Goal: Information Seeking & Learning: Check status

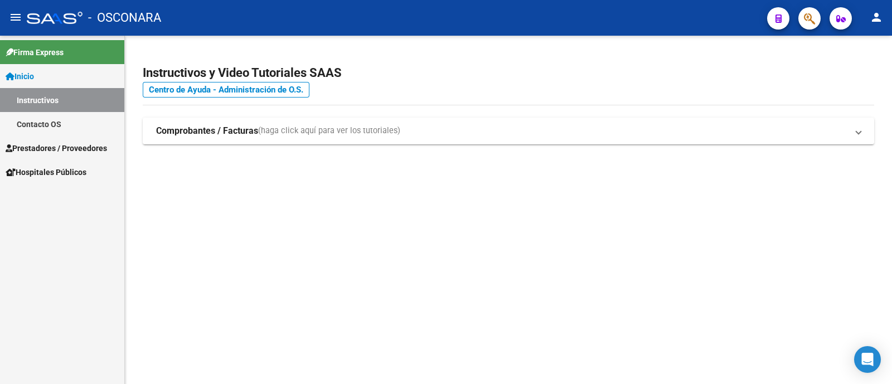
click at [51, 149] on span "Prestadores / Proveedores" at bounding box center [56, 148] width 101 height 12
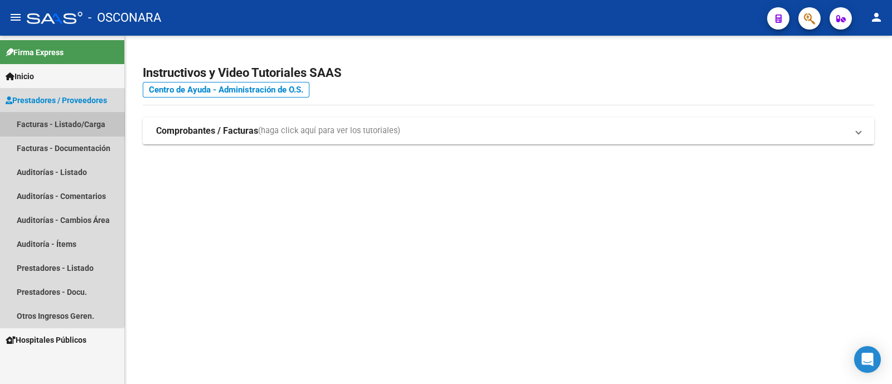
click at [56, 126] on link "Facturas - Listado/Carga" at bounding box center [62, 124] width 124 height 24
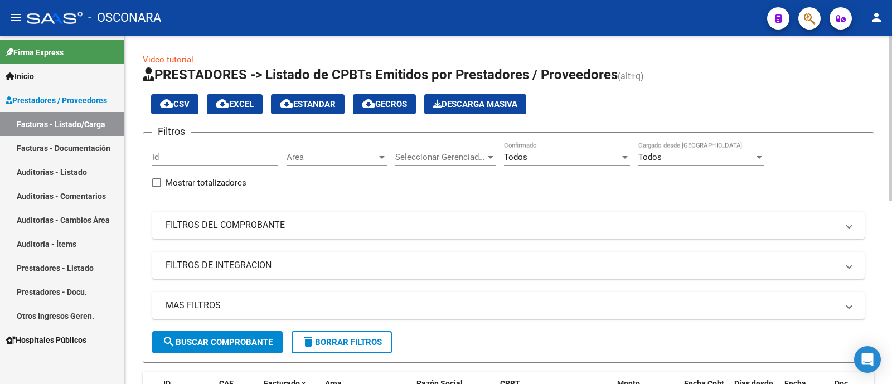
drag, startPoint x: 247, startPoint y: 212, endPoint x: 271, endPoint y: 236, distance: 34.3
click at [247, 212] on mat-expansion-panel-header "FILTROS DEL COMPROBANTE" at bounding box center [508, 225] width 712 height 27
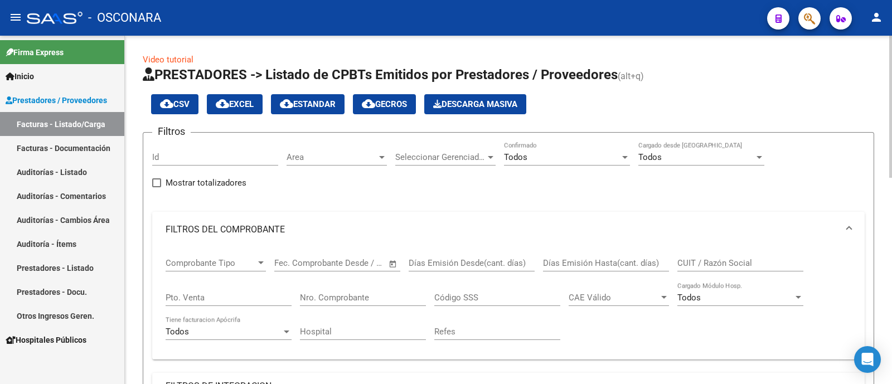
click at [348, 302] on input "Nro. Comprobante" at bounding box center [363, 298] width 126 height 10
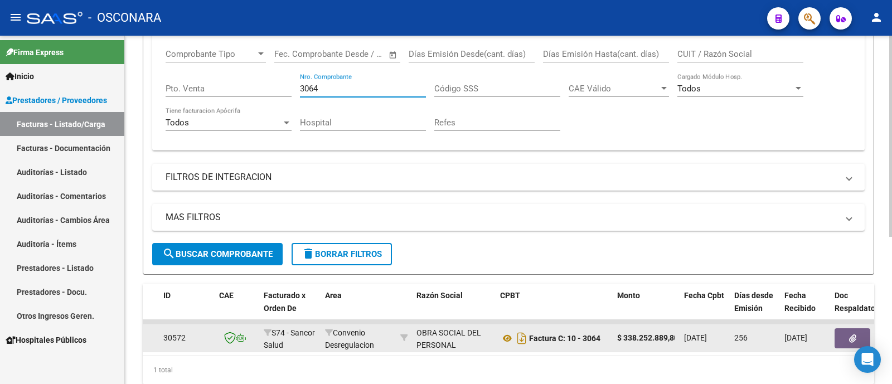
type input "3064"
click at [853, 334] on icon "button" at bounding box center [852, 338] width 7 height 8
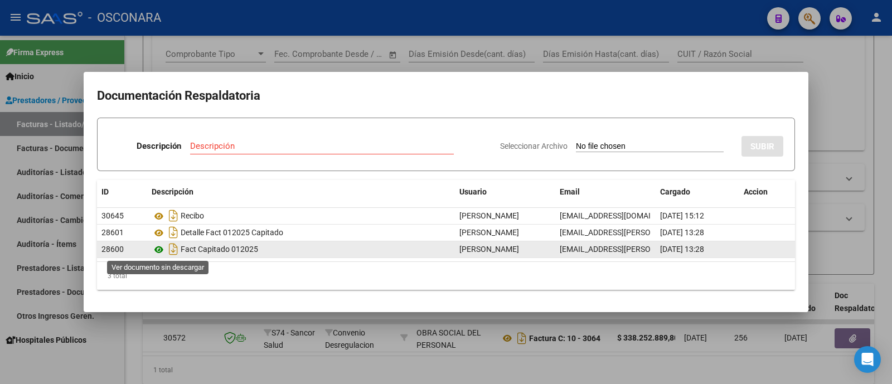
click at [160, 247] on icon at bounding box center [159, 249] width 14 height 13
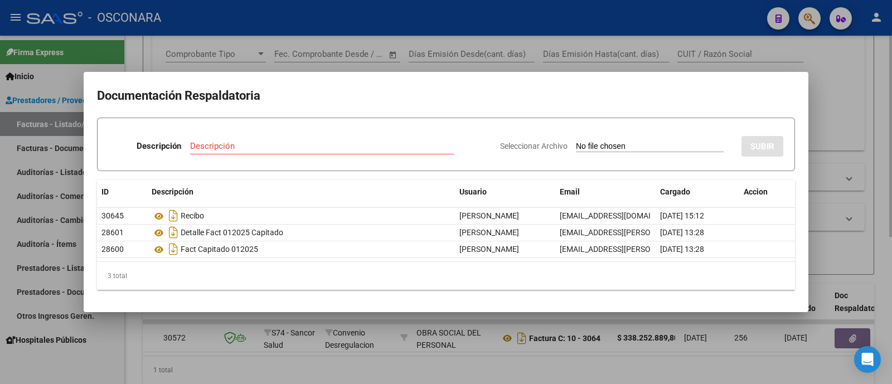
click at [860, 124] on div at bounding box center [446, 192] width 892 height 384
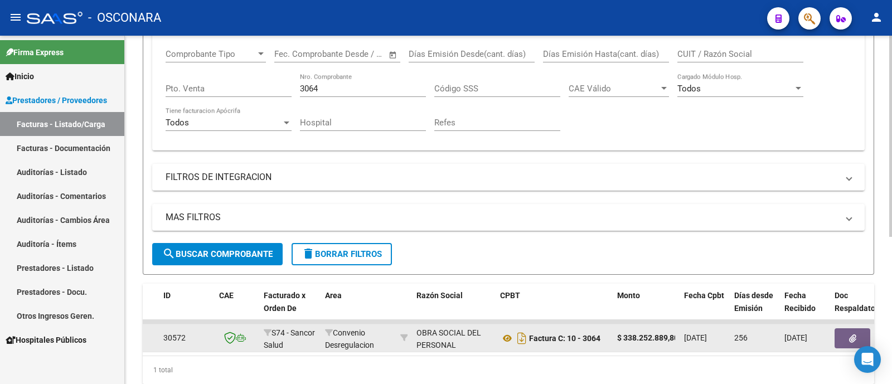
click at [845, 341] on button "button" at bounding box center [852, 338] width 36 height 20
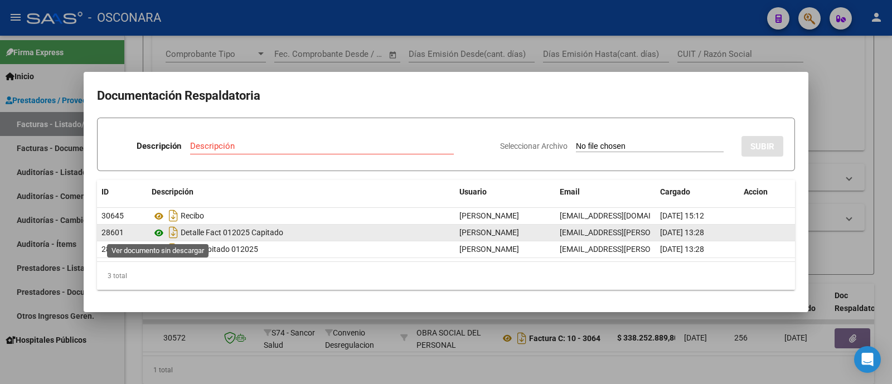
click at [156, 234] on icon at bounding box center [159, 232] width 14 height 13
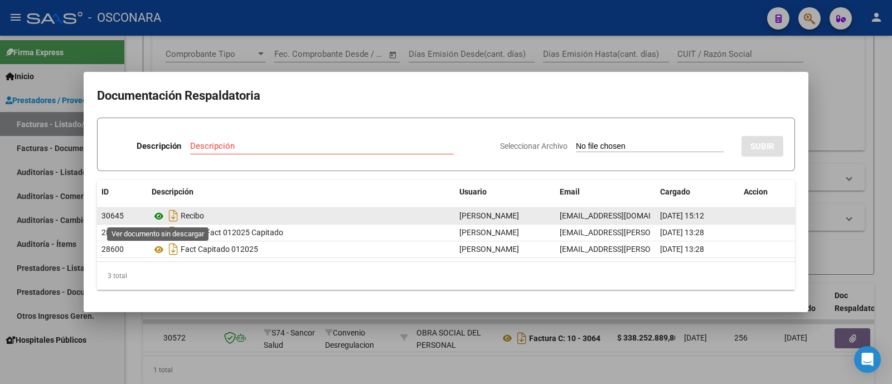
click at [162, 216] on icon at bounding box center [159, 216] width 14 height 13
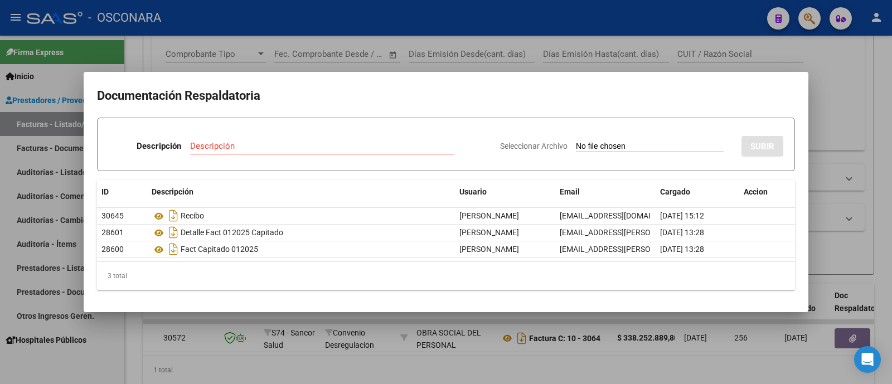
click at [227, 60] on div at bounding box center [446, 192] width 892 height 384
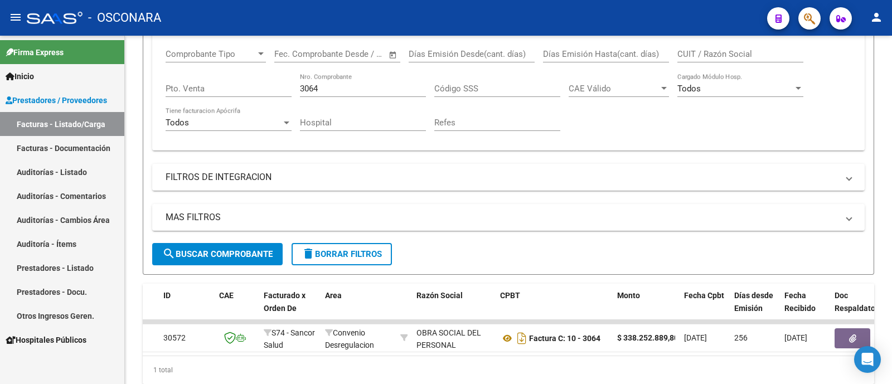
click at [100, 174] on link "Auditorías - Listado" at bounding box center [62, 172] width 124 height 24
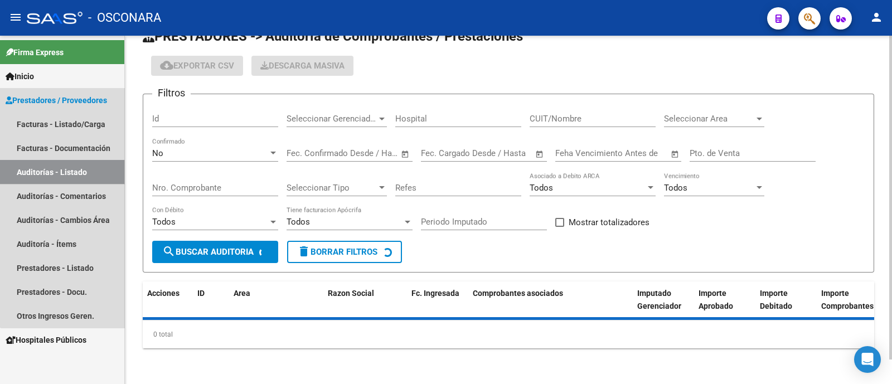
scroll to position [26, 0]
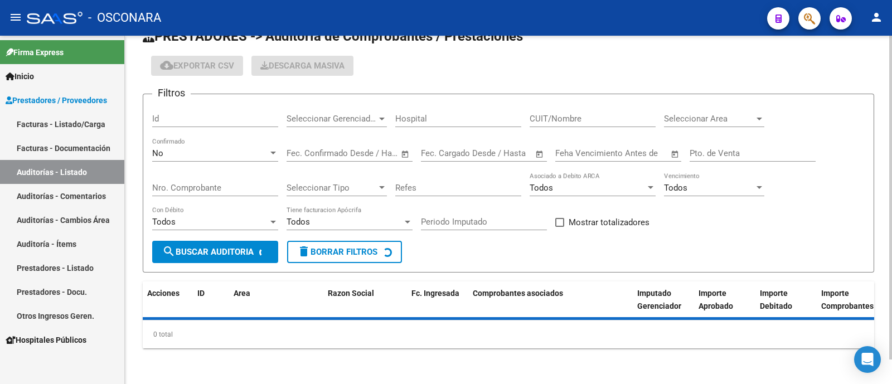
click at [207, 119] on input "Id" at bounding box center [215, 119] width 126 height 10
paste input "8872"
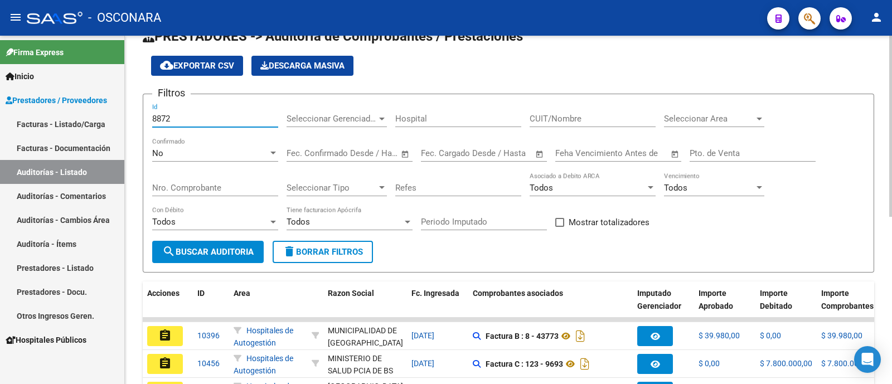
type input "8872"
click at [185, 156] on div "No" at bounding box center [210, 153] width 116 height 10
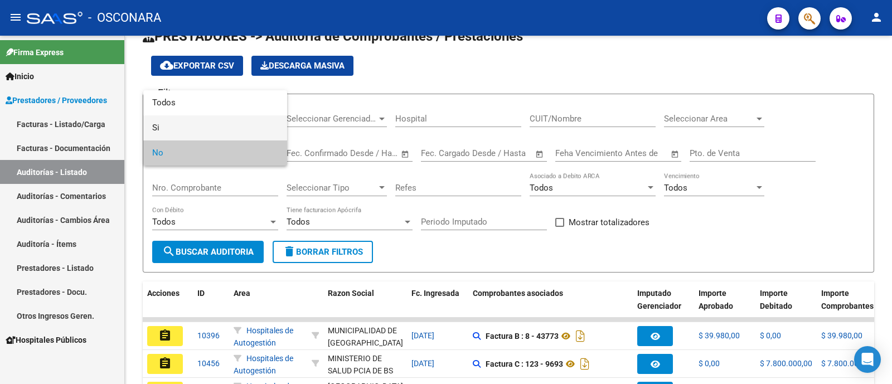
click at [192, 116] on span "Si" at bounding box center [215, 127] width 126 height 25
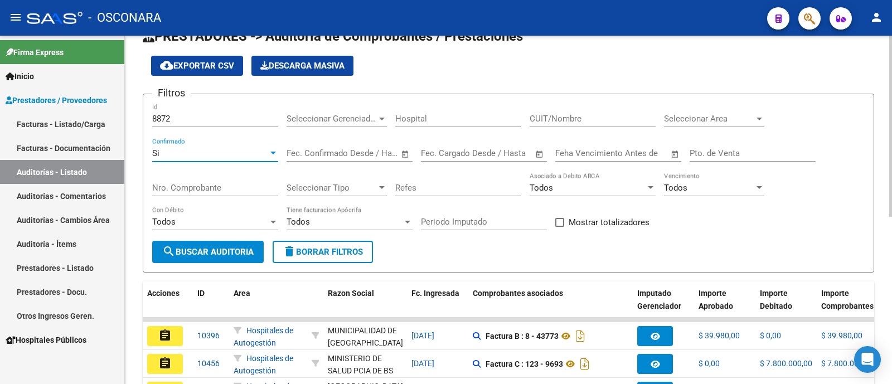
click at [181, 147] on div "Si Confirmado" at bounding box center [215, 150] width 126 height 24
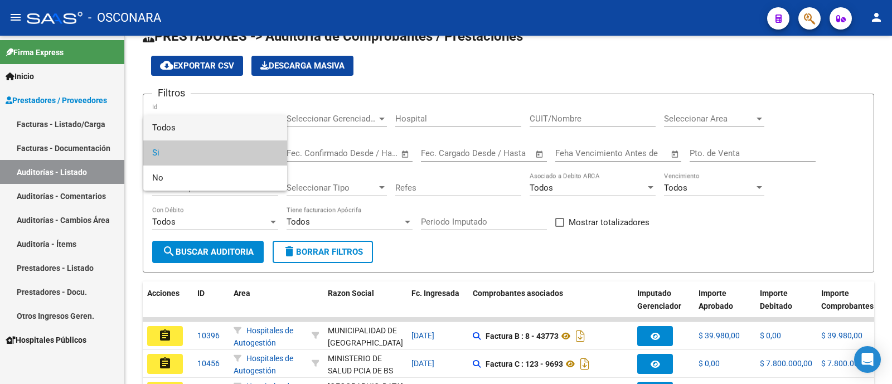
click at [184, 124] on span "Todos" at bounding box center [215, 127] width 126 height 25
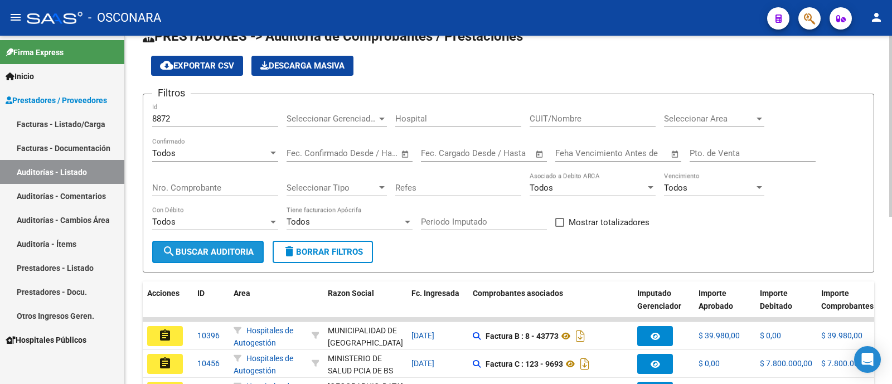
click at [191, 249] on span "search Buscar Auditoria" at bounding box center [207, 252] width 91 height 10
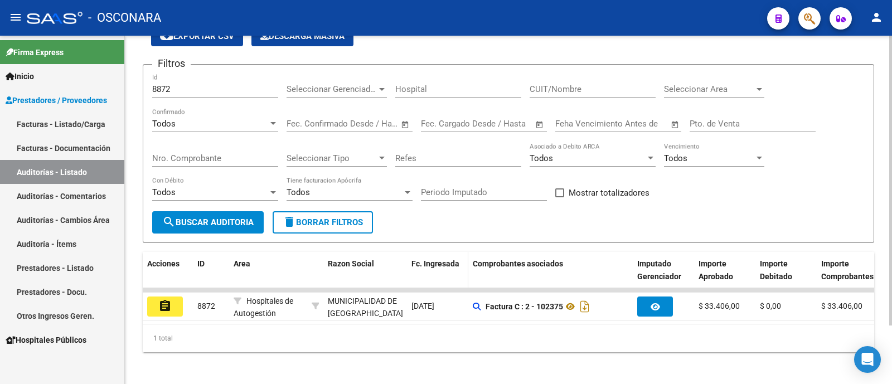
scroll to position [70, 0]
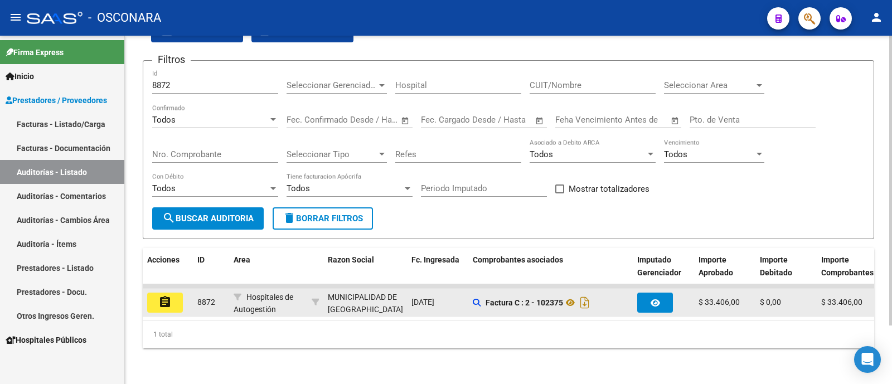
click at [167, 293] on button "assignment" at bounding box center [165, 303] width 36 height 20
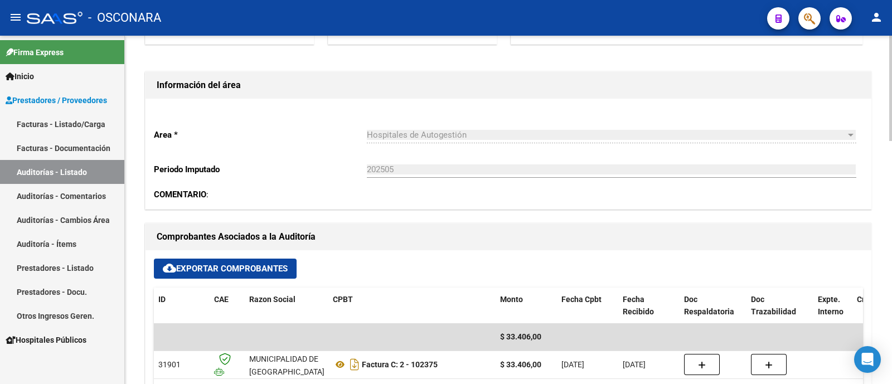
scroll to position [348, 0]
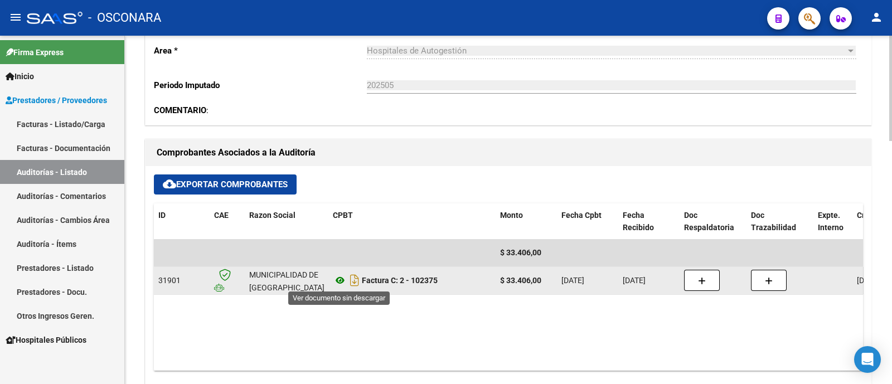
click at [341, 279] on icon at bounding box center [340, 280] width 14 height 13
click at [354, 277] on icon "Descargar documento" at bounding box center [354, 280] width 14 height 18
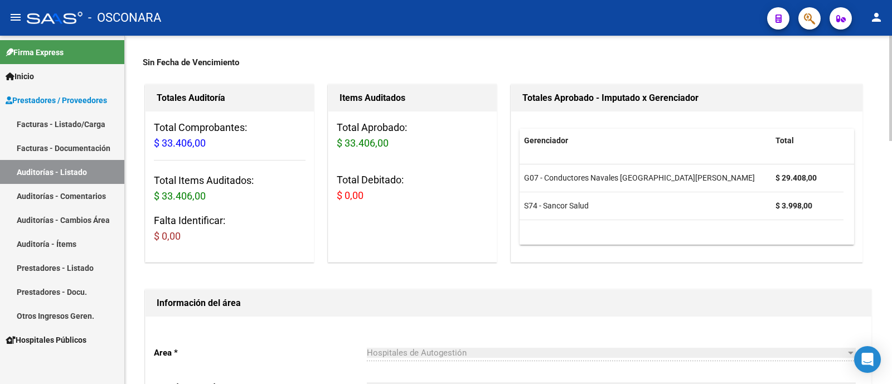
scroll to position [0, 0]
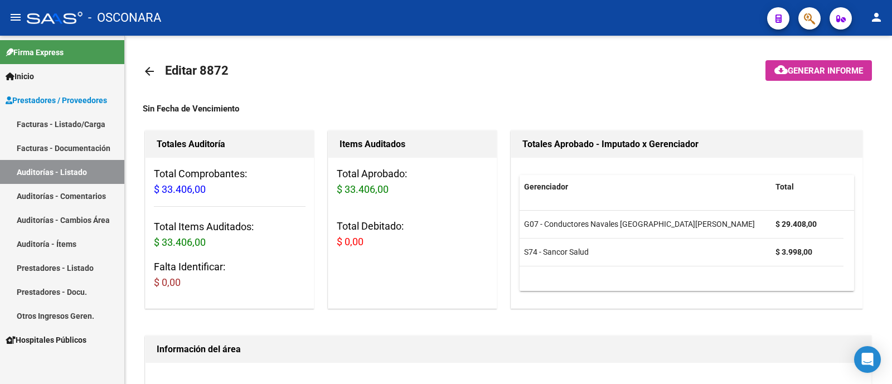
click at [89, 173] on link "Auditorías - Listado" at bounding box center [62, 172] width 124 height 24
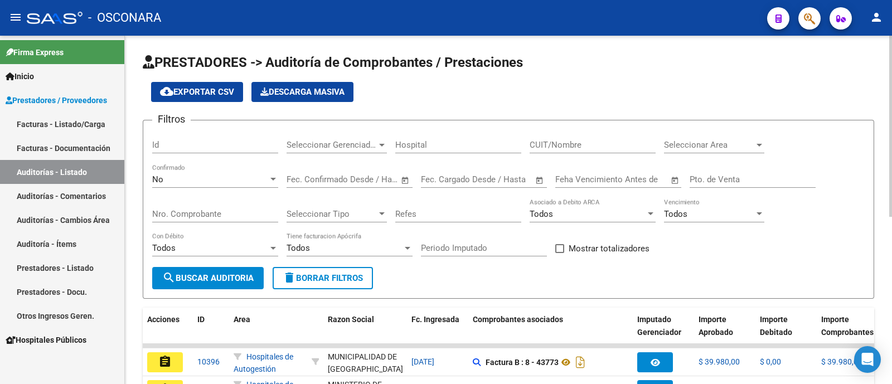
click at [237, 151] on div "Id" at bounding box center [215, 141] width 126 height 24
paste input "8873"
click at [211, 178] on div "No" at bounding box center [210, 179] width 116 height 10
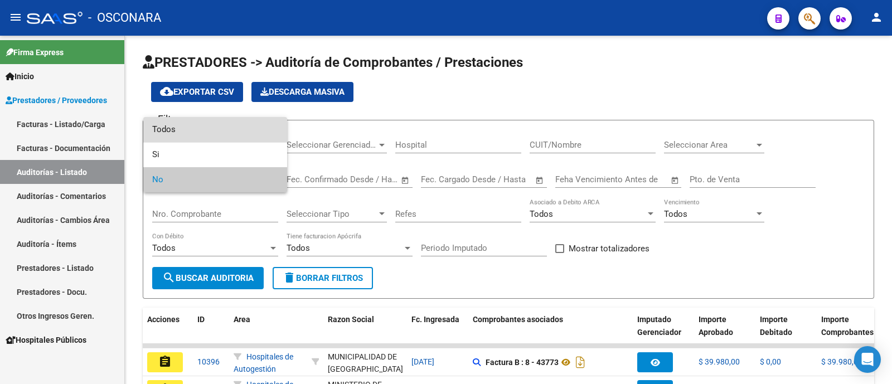
click at [193, 132] on span "Todos" at bounding box center [215, 129] width 126 height 25
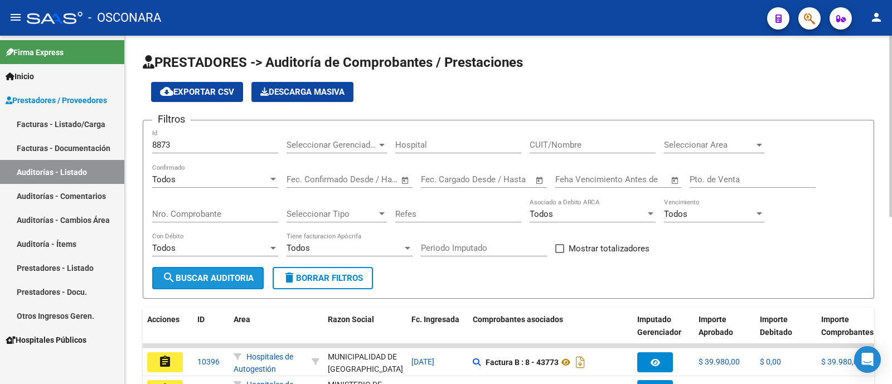
click at [202, 281] on span "search Buscar Auditoria" at bounding box center [207, 278] width 91 height 10
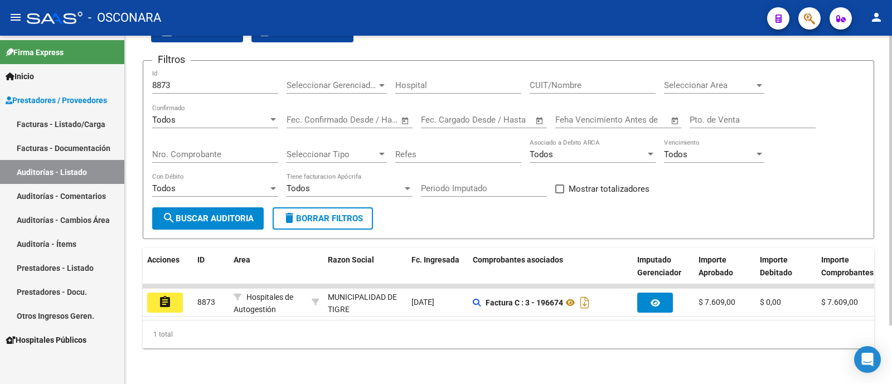
scroll to position [70, 0]
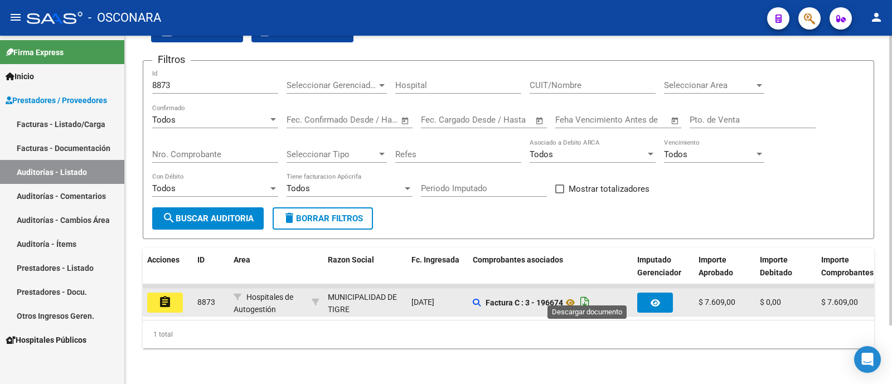
click at [586, 298] on icon "Descargar documento" at bounding box center [584, 303] width 14 height 18
click at [195, 80] on input "8873" at bounding box center [215, 85] width 126 height 10
paste input "916"
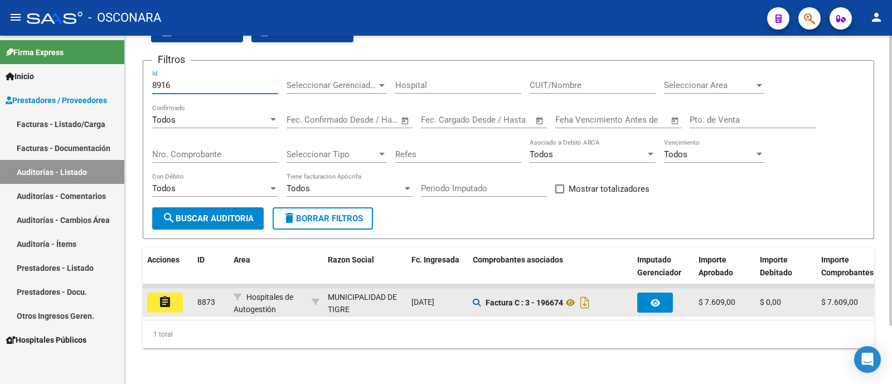
type input "8916"
click at [174, 115] on span "Todos" at bounding box center [163, 120] width 23 height 10
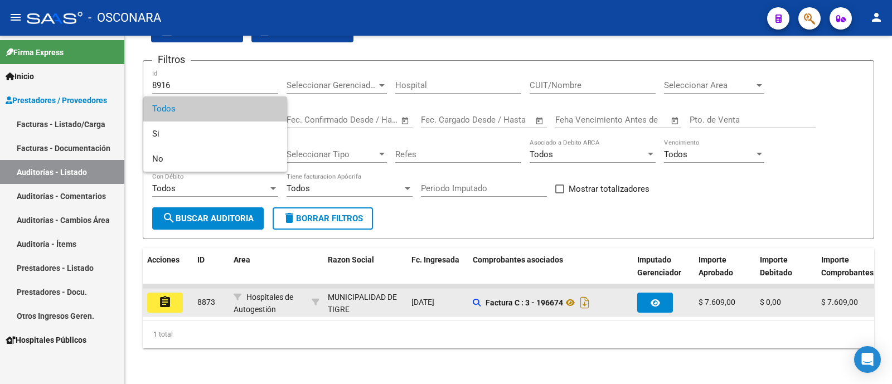
click at [198, 105] on span "Todos" at bounding box center [215, 108] width 126 height 25
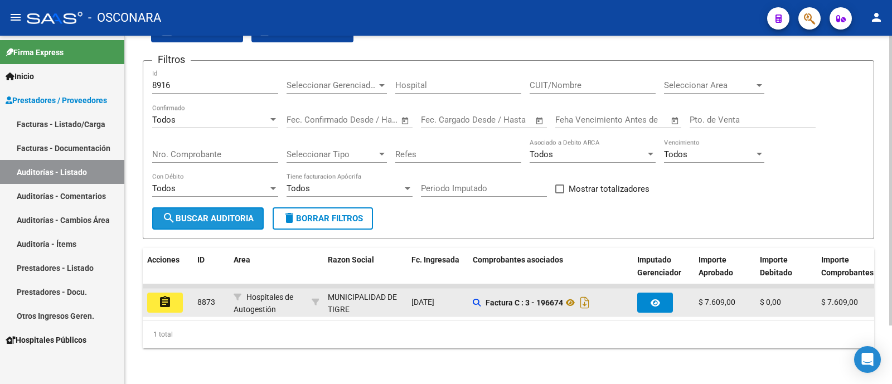
click at [195, 213] on span "search Buscar Auditoria" at bounding box center [207, 218] width 91 height 10
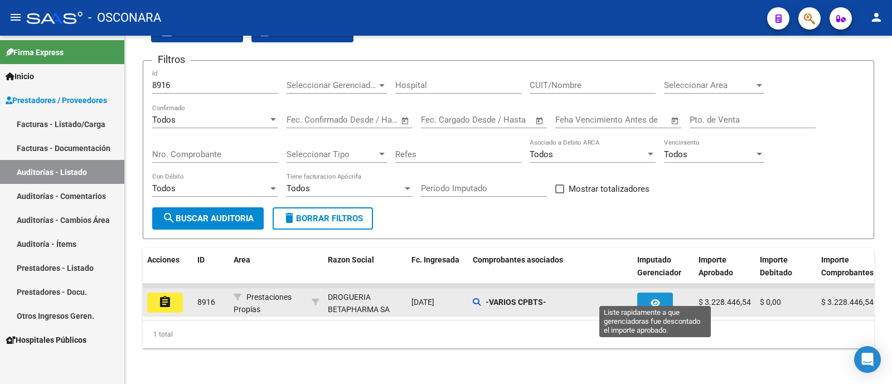
click at [658, 299] on icon "button" at bounding box center [655, 303] width 9 height 8
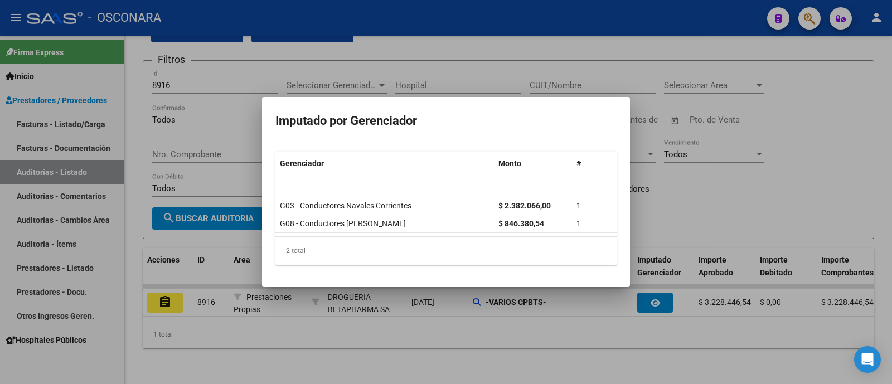
click at [151, 302] on div at bounding box center [446, 192] width 892 height 384
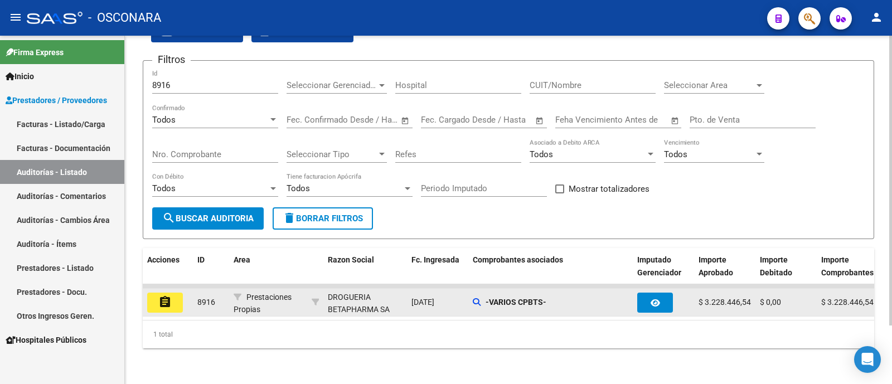
click at [162, 295] on mat-icon "assignment" at bounding box center [164, 301] width 13 height 13
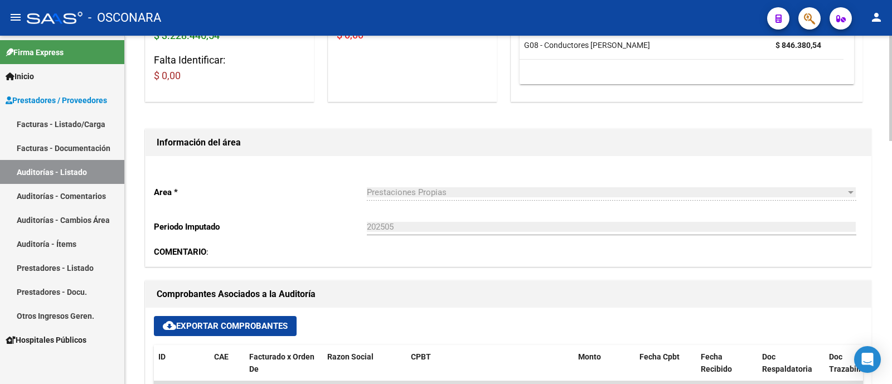
scroll to position [418, 0]
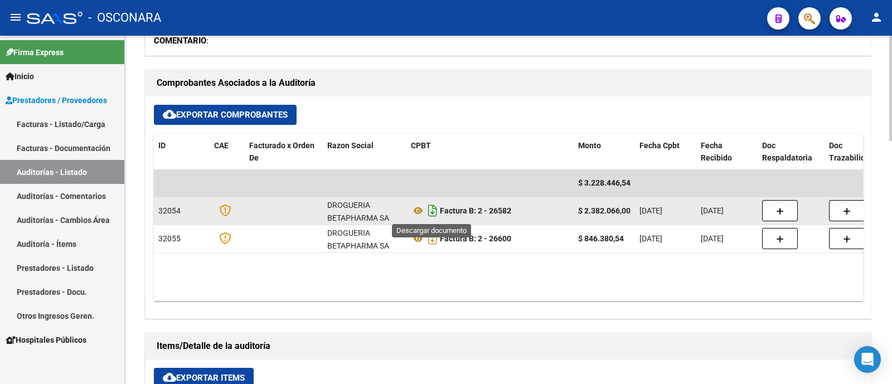
click at [434, 205] on icon "Descargar documento" at bounding box center [432, 211] width 14 height 18
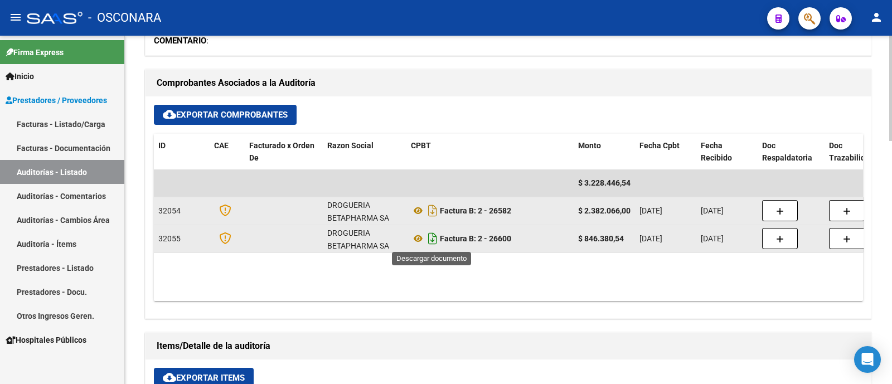
click at [432, 241] on icon "Descargar documento" at bounding box center [432, 239] width 14 height 18
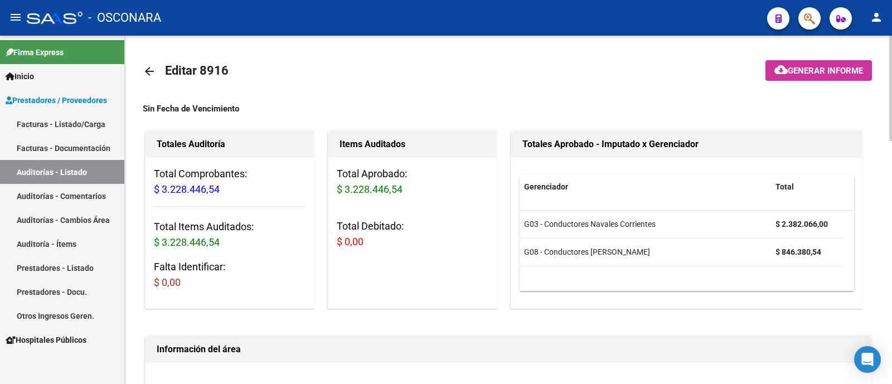
click at [145, 70] on mat-icon "arrow_back" at bounding box center [149, 71] width 13 height 13
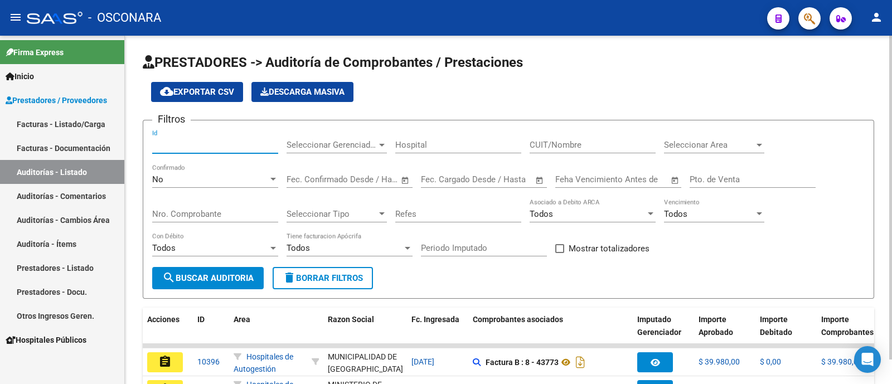
click at [177, 149] on input "Id" at bounding box center [215, 145] width 126 height 10
paste input "8931"
type input "8931"
click at [181, 169] on div "No Confirmado" at bounding box center [215, 176] width 126 height 24
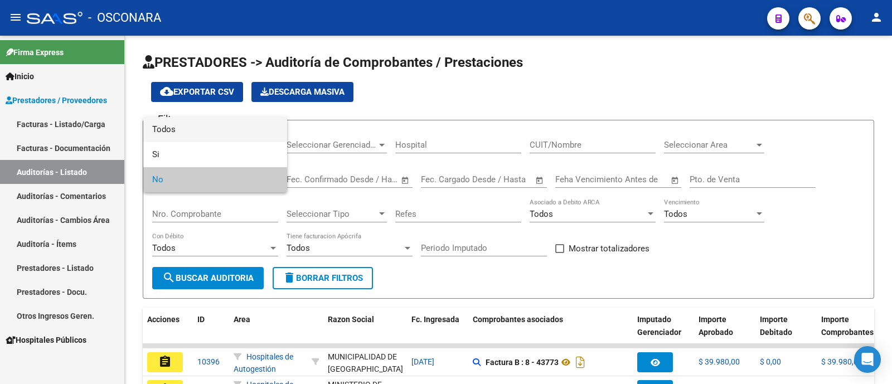
click at [193, 134] on span "Todos" at bounding box center [215, 129] width 126 height 25
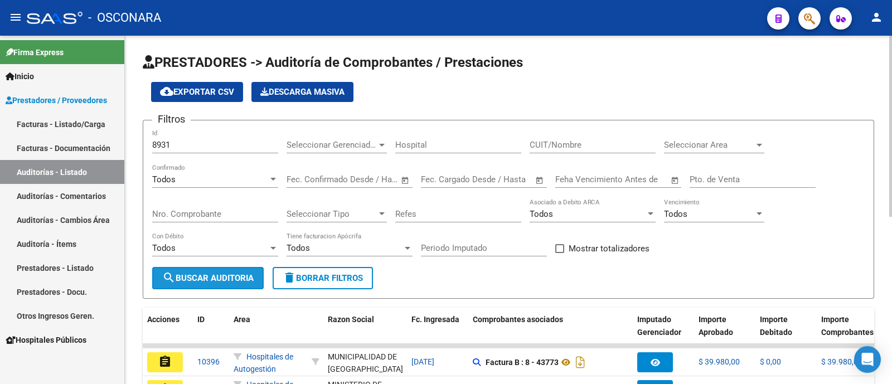
click at [168, 284] on mat-icon "search" at bounding box center [168, 277] width 13 height 13
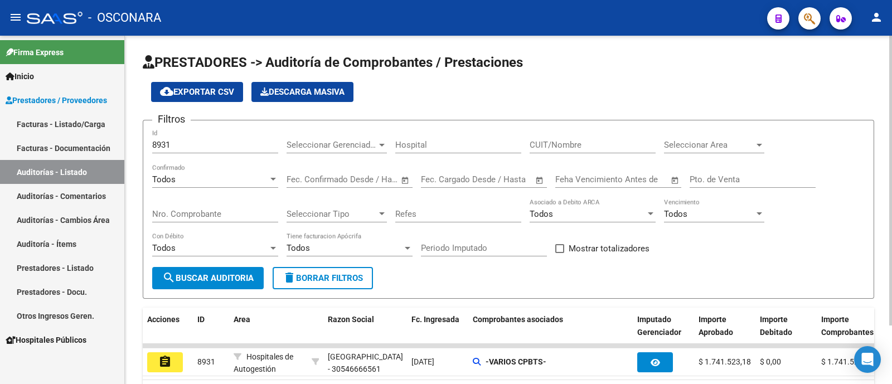
scroll to position [70, 0]
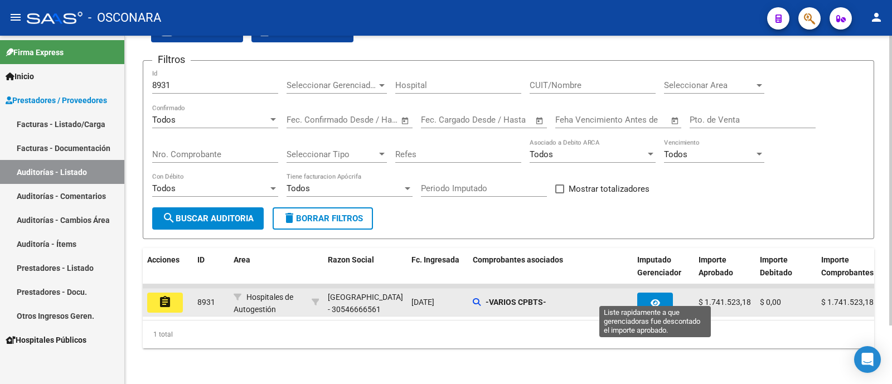
click at [657, 299] on icon "button" at bounding box center [655, 303] width 9 height 8
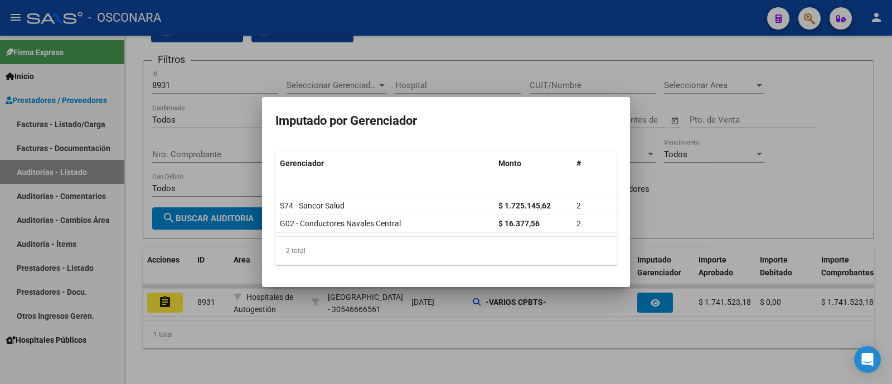
click at [340, 361] on div at bounding box center [446, 192] width 892 height 384
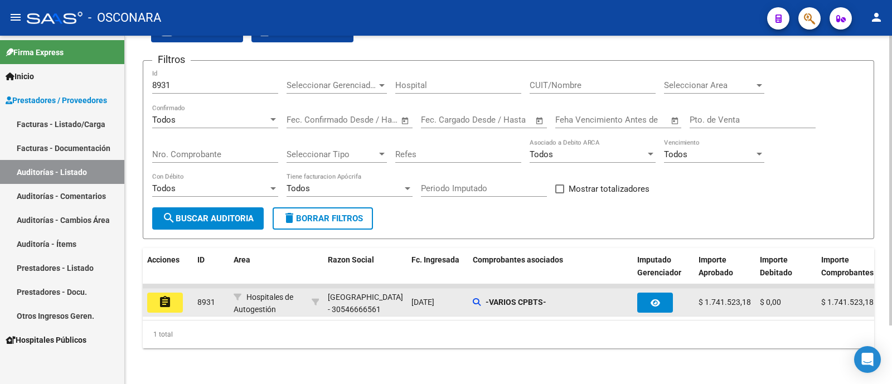
click at [171, 299] on button "assignment" at bounding box center [165, 303] width 36 height 20
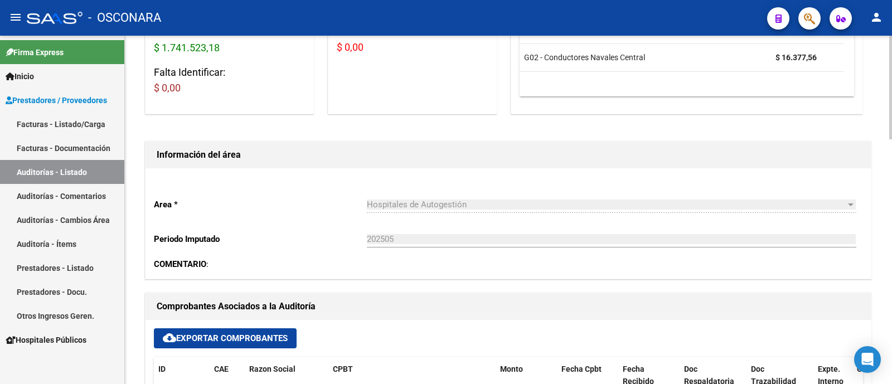
scroll to position [418, 0]
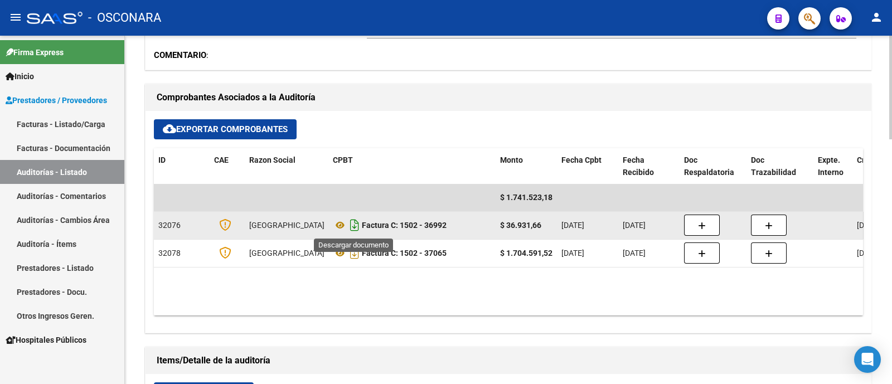
click at [354, 224] on icon "Descargar documento" at bounding box center [354, 225] width 14 height 18
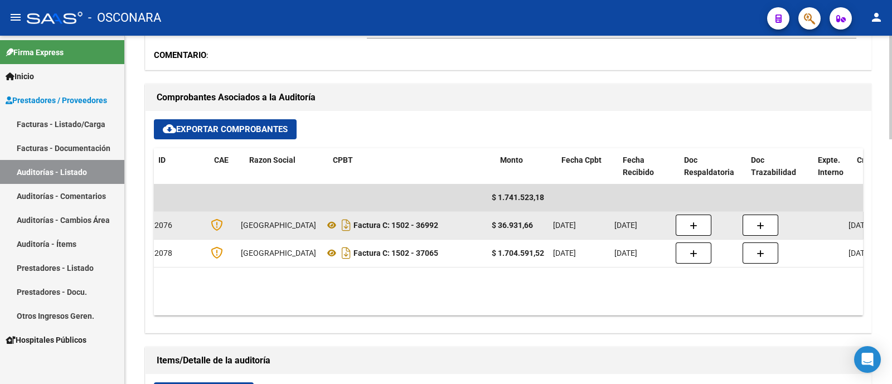
scroll to position [0, 0]
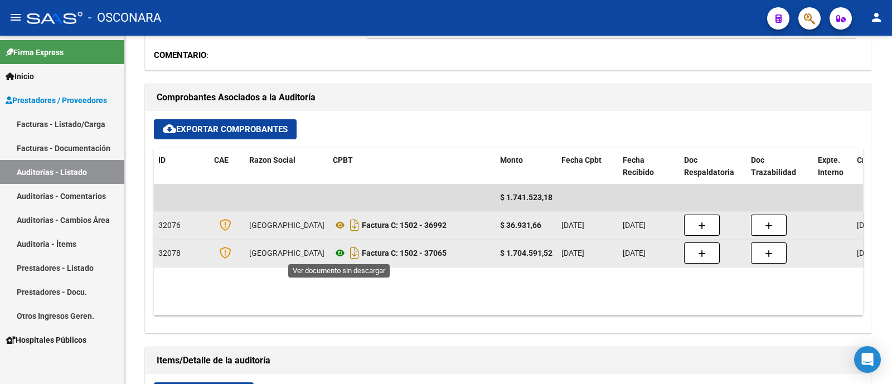
click at [346, 250] on icon at bounding box center [340, 252] width 14 height 13
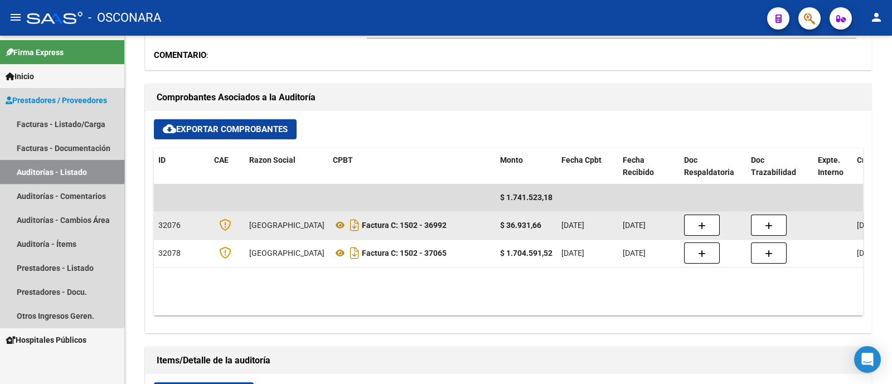
click at [43, 167] on link "Auditorías - Listado" at bounding box center [62, 172] width 124 height 24
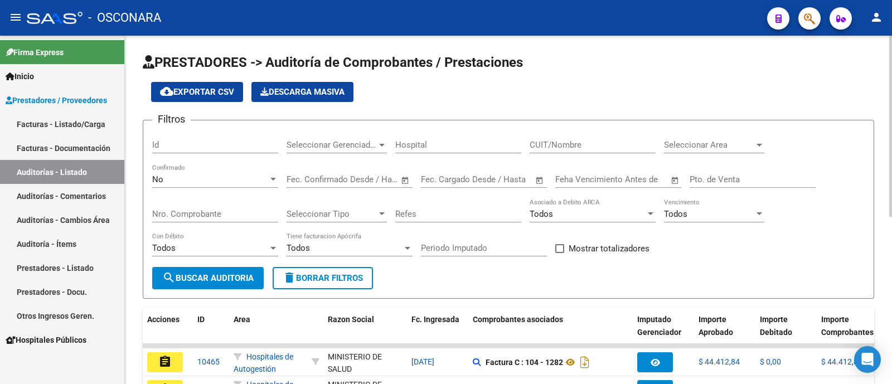
click at [238, 147] on input "Id" at bounding box center [215, 145] width 126 height 10
click at [214, 144] on input "8983" at bounding box center [215, 145] width 126 height 10
click at [213, 145] on input "8983" at bounding box center [215, 145] width 126 height 10
paste input "3"
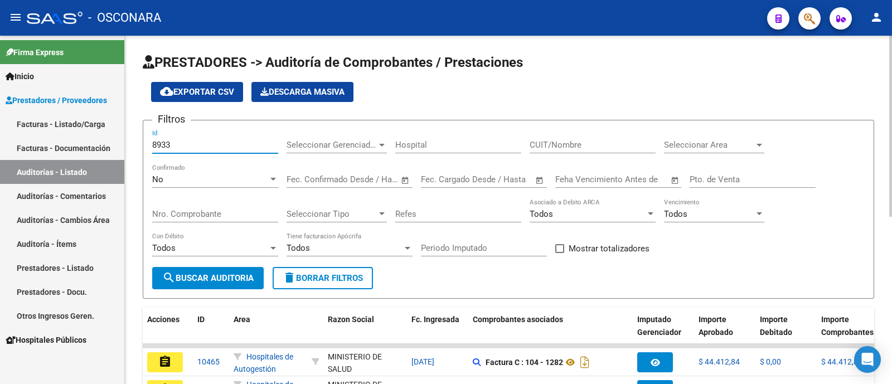
type input "8933"
click at [206, 169] on div "No Confirmado" at bounding box center [215, 176] width 126 height 24
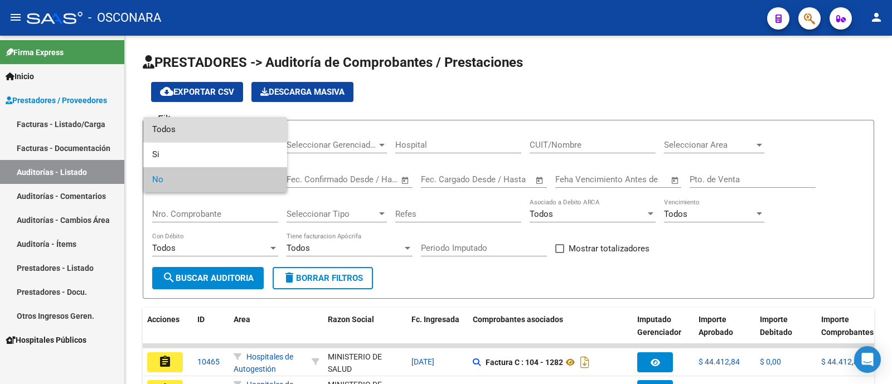
click at [203, 122] on span "Todos" at bounding box center [215, 129] width 126 height 25
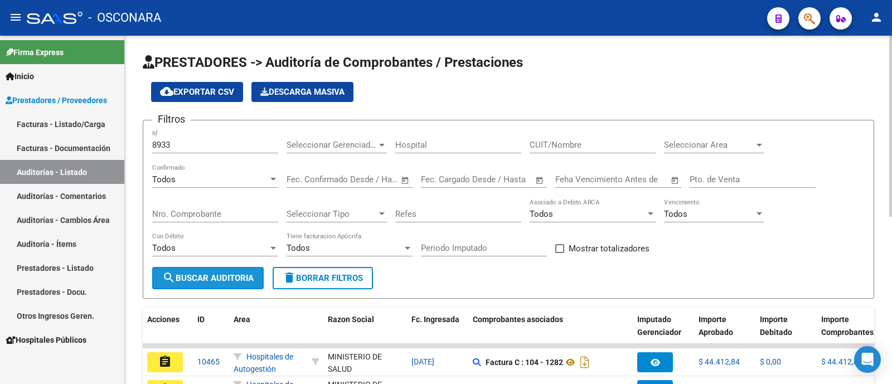
click at [220, 280] on span "search Buscar Auditoria" at bounding box center [207, 278] width 91 height 10
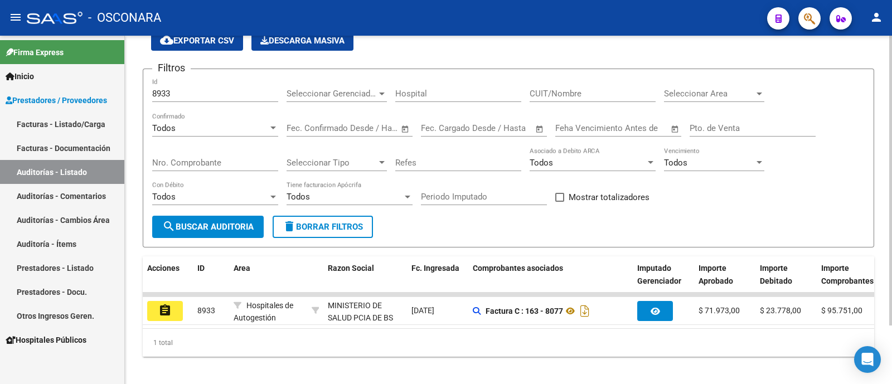
scroll to position [70, 0]
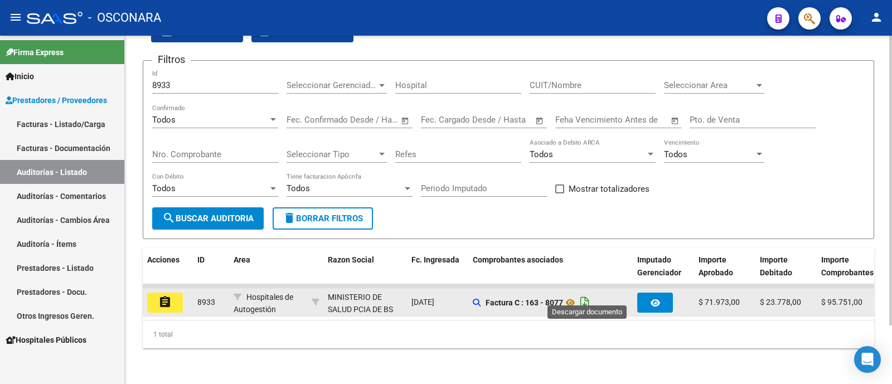
click at [590, 294] on icon "Descargar documento" at bounding box center [584, 303] width 14 height 18
click at [164, 289] on datatable-body-cell "assignment" at bounding box center [168, 302] width 50 height 27
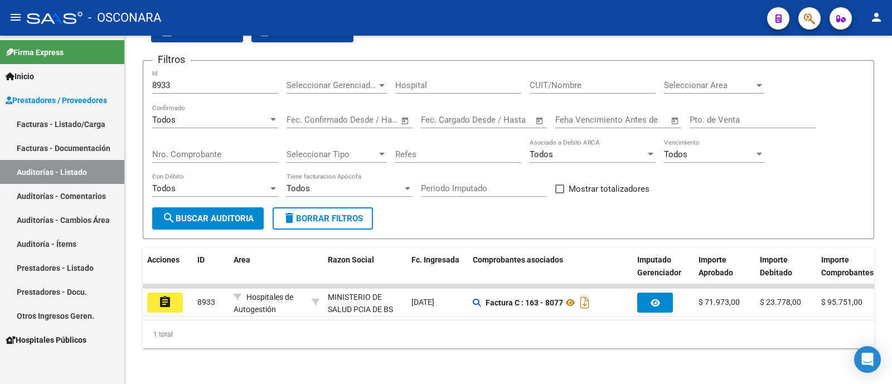
click at [173, 294] on button "assignment" at bounding box center [165, 303] width 36 height 20
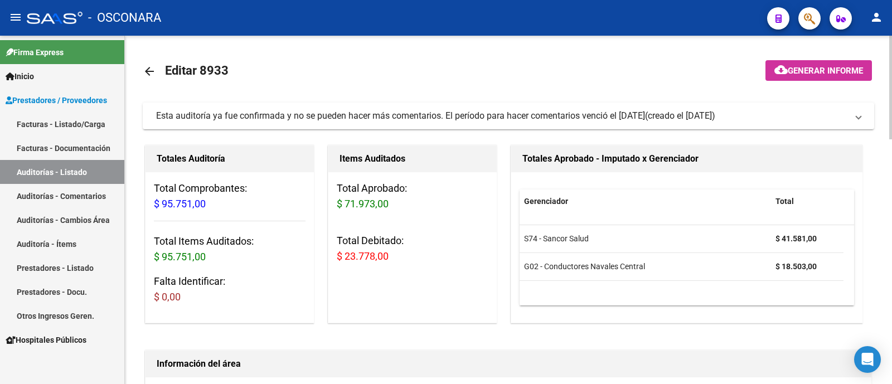
scroll to position [487, 0]
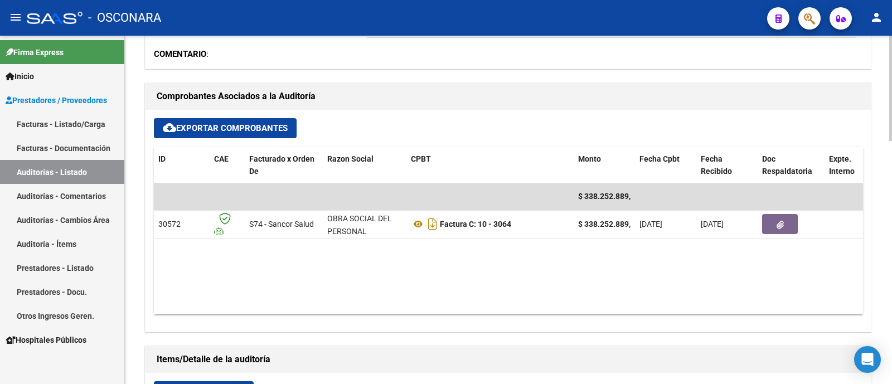
scroll to position [418, 0]
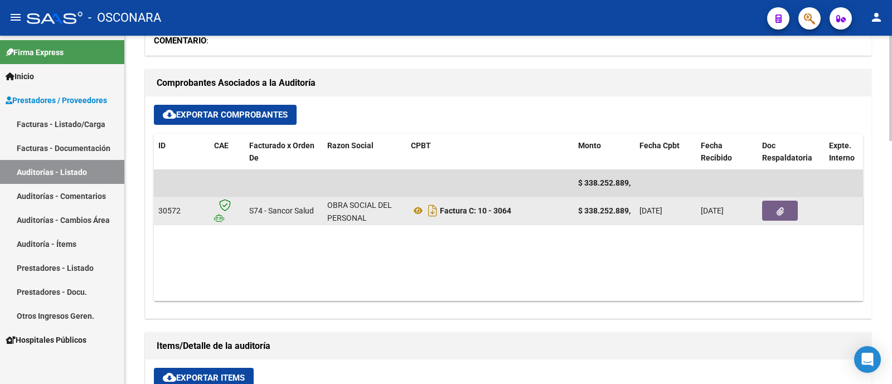
click at [756, 213] on datatable-body-cell "[DATE]" at bounding box center [726, 210] width 61 height 27
click at [767, 214] on datatable-body-cell at bounding box center [791, 210] width 67 height 27
click at [776, 208] on icon "button" at bounding box center [779, 211] width 7 height 8
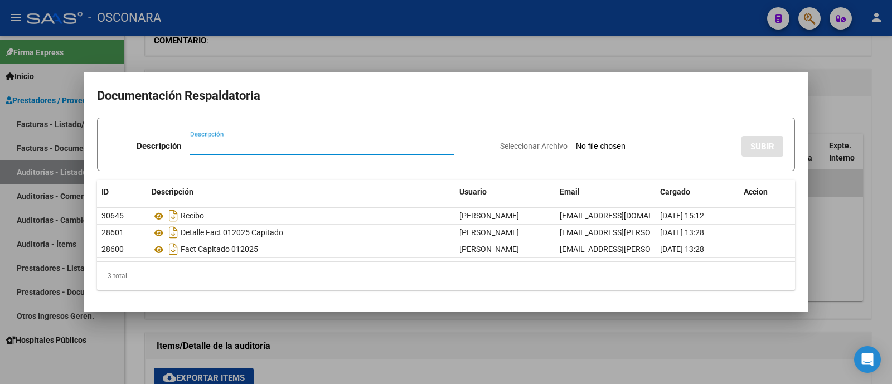
click at [876, 96] on div at bounding box center [446, 192] width 892 height 384
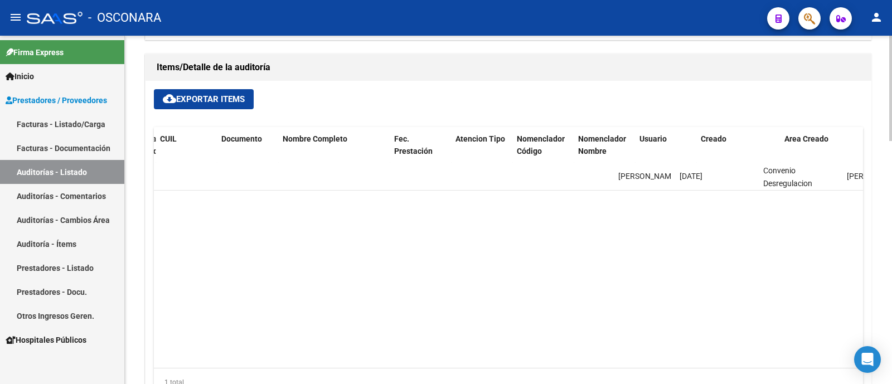
scroll to position [0, 0]
